Goal: Transaction & Acquisition: Purchase product/service

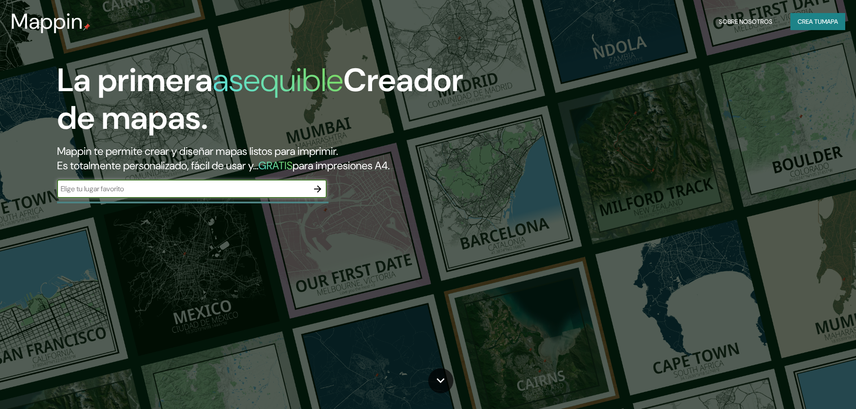
click at [195, 187] on input "text" at bounding box center [183, 189] width 252 height 10
type input "[STREET_ADDRESS]"
click at [321, 189] on icon "button" at bounding box center [317, 189] width 11 height 11
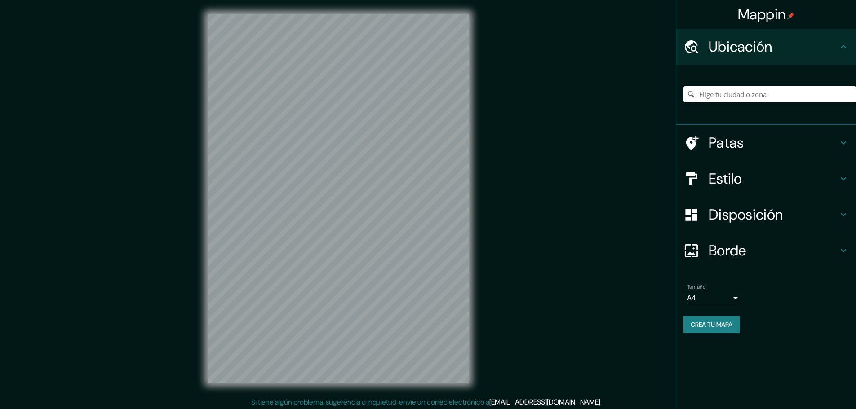
click at [771, 98] on input "Elige tu ciudad o zona" at bounding box center [769, 94] width 173 height 16
paste input "[STREET_ADDRESS]"
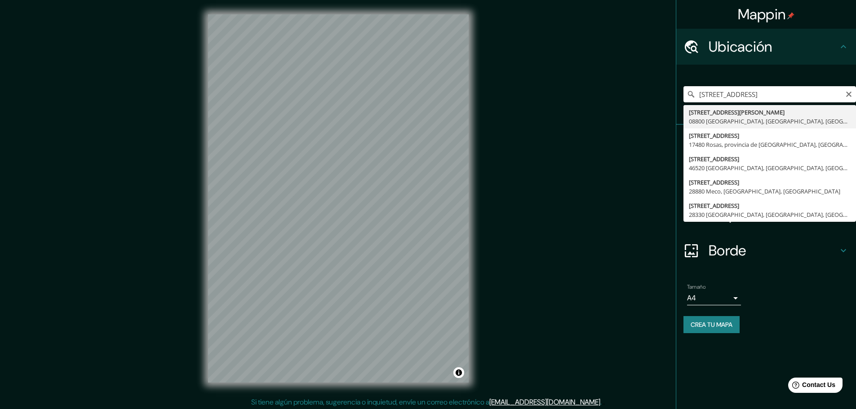
type input "[STREET_ADDRESS][PERSON_NAME]"
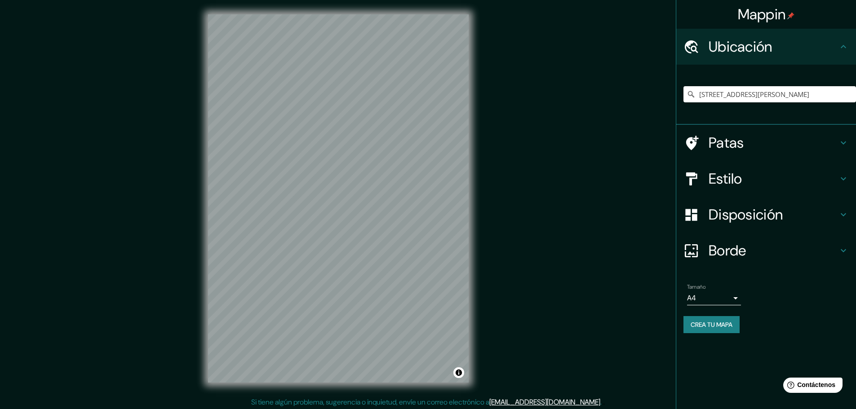
click at [842, 176] on icon at bounding box center [843, 178] width 11 height 11
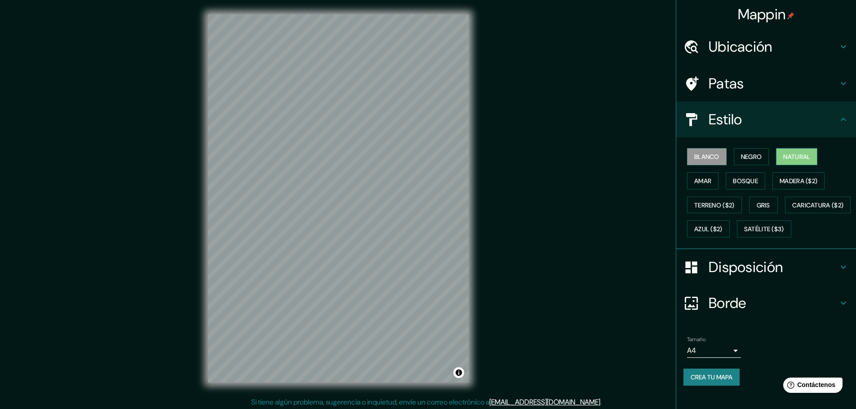
click at [795, 162] on font "Natural" at bounding box center [796, 157] width 27 height 12
click at [832, 46] on div "Ubicación" at bounding box center [766, 47] width 180 height 36
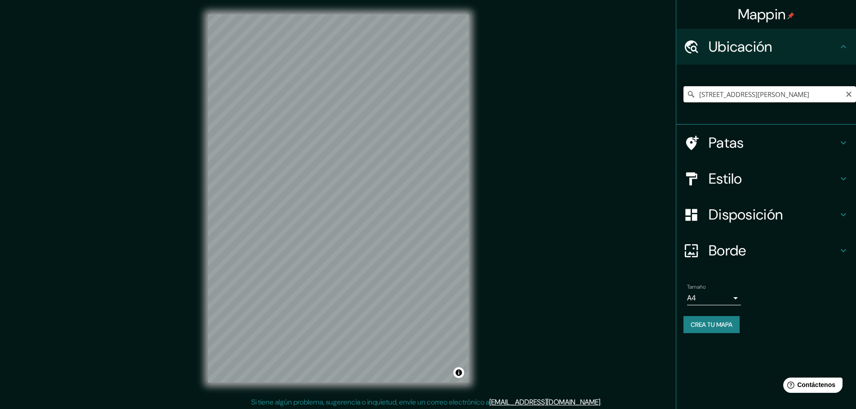
click at [855, 96] on input "[STREET_ADDRESS][PERSON_NAME]" at bounding box center [769, 94] width 173 height 16
click at [846, 95] on icon "Claro" at bounding box center [848, 94] width 7 height 7
paste input "[STREET_ADDRESS]"
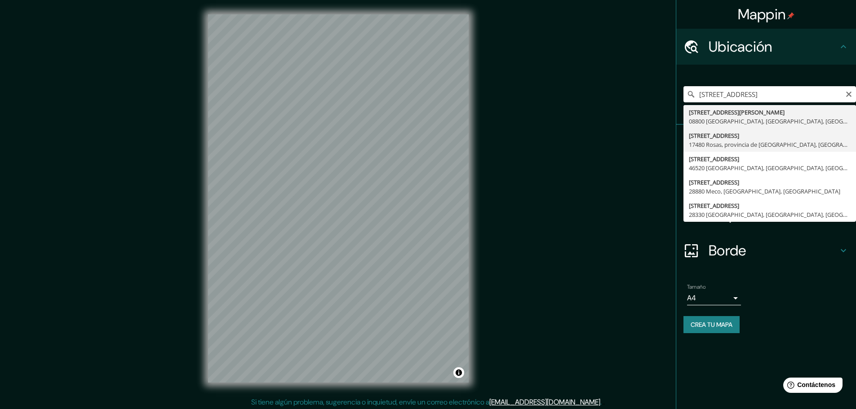
type input "[STREET_ADDRESS]"
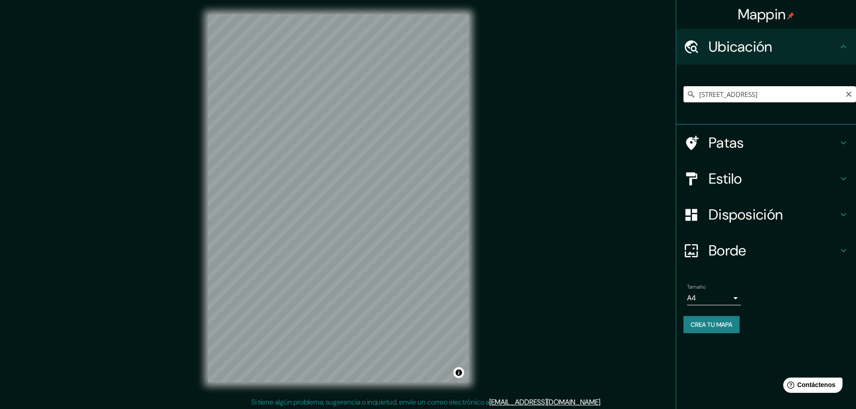
click at [853, 95] on input "[STREET_ADDRESS]" at bounding box center [769, 94] width 173 height 16
click at [851, 95] on icon "Claro" at bounding box center [848, 94] width 7 height 7
paste input "[STREET_ADDRESS]"
type input "[STREET_ADDRESS][PERSON_NAME]"
click at [846, 94] on icon "Claro" at bounding box center [848, 94] width 7 height 7
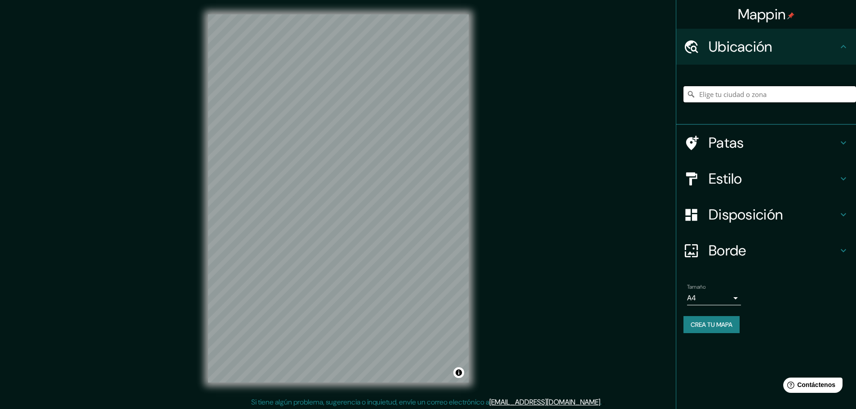
paste input "[STREET_ADDRESS]"
type input "[STREET_ADDRESS]"
click at [837, 184] on h4 "Estilo" at bounding box center [773, 179] width 129 height 18
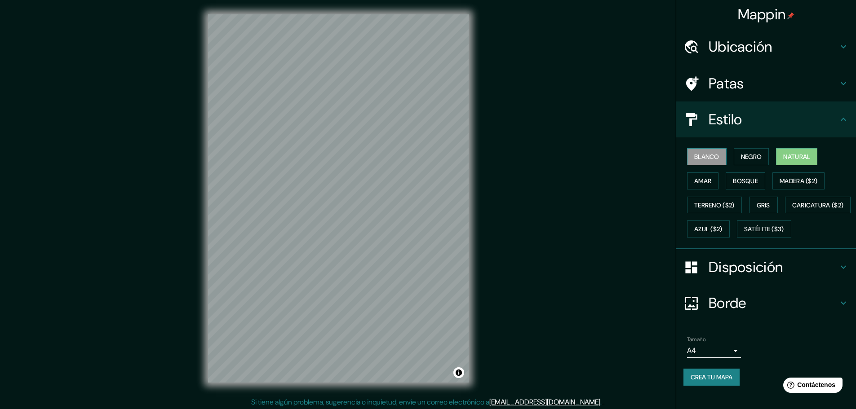
click at [710, 157] on font "Blanco" at bounding box center [706, 157] width 25 height 8
click at [759, 157] on button "Negro" at bounding box center [751, 156] width 35 height 17
click at [708, 182] on button "Amar" at bounding box center [702, 181] width 31 height 17
click at [737, 182] on font "Bosque" at bounding box center [745, 181] width 25 height 8
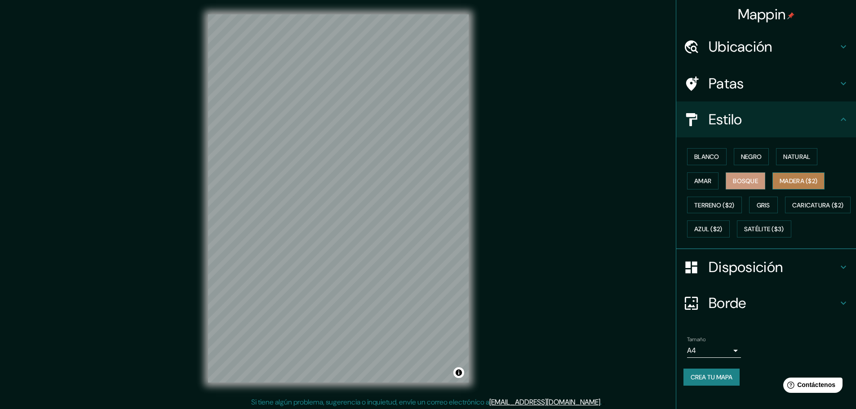
click at [789, 182] on font "Madera ($2)" at bounding box center [799, 181] width 38 height 8
click at [710, 202] on font "Terreno ($2)" at bounding box center [714, 205] width 40 height 8
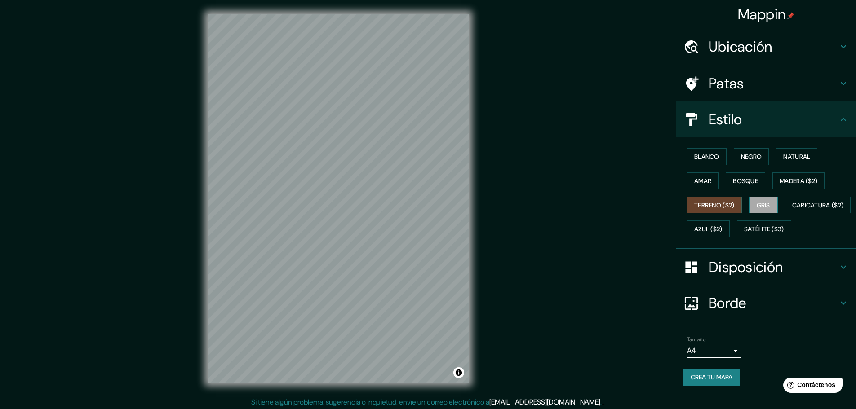
click at [760, 202] on font "Gris" at bounding box center [763, 205] width 13 height 8
click at [792, 209] on font "Caricatura ($2)" at bounding box center [818, 205] width 52 height 8
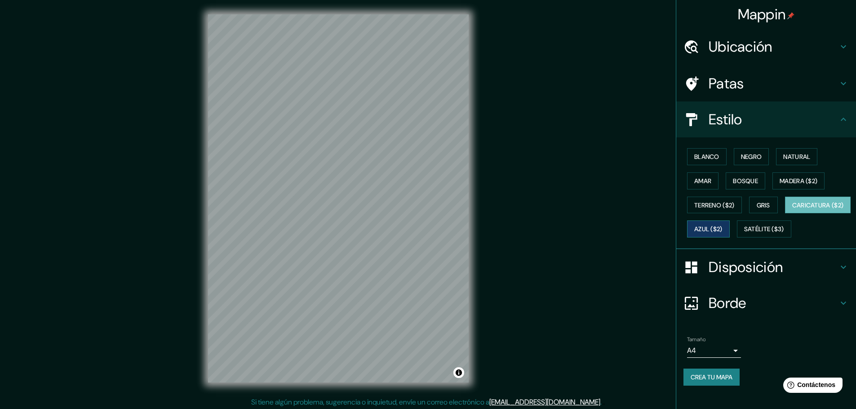
click at [722, 228] on font "Azul ($2)" at bounding box center [708, 230] width 28 height 8
click at [744, 234] on font "Satélite ($3)" at bounding box center [764, 230] width 40 height 8
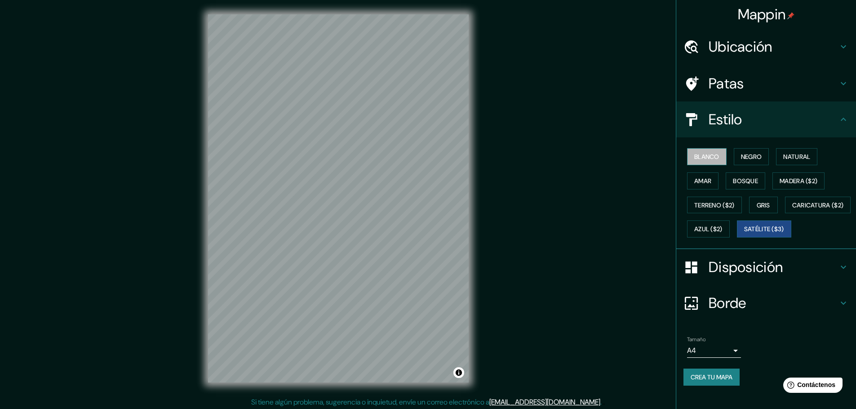
click at [701, 153] on font "Blanco" at bounding box center [706, 157] width 25 height 8
click at [742, 155] on font "Negro" at bounding box center [751, 157] width 21 height 8
click at [722, 230] on font "Azul ($2)" at bounding box center [708, 230] width 28 height 8
